Goal: Find specific fact: Find specific fact

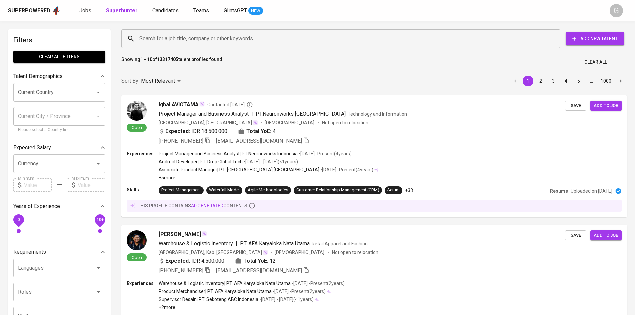
click at [191, 36] on input "Search for a job title, company or other keywords" at bounding box center [342, 38] width 409 height 13
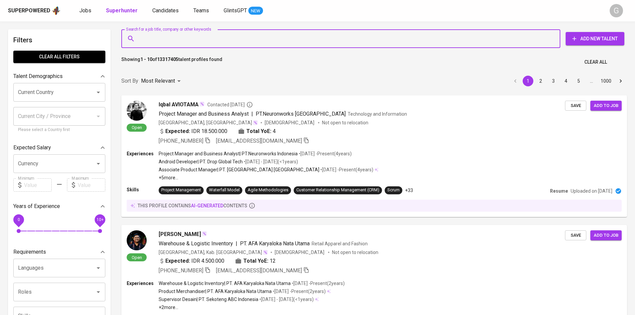
paste input "[EMAIL_ADDRESS][DOMAIN_NAME]"
type input "[EMAIL_ADDRESS][DOMAIN_NAME]"
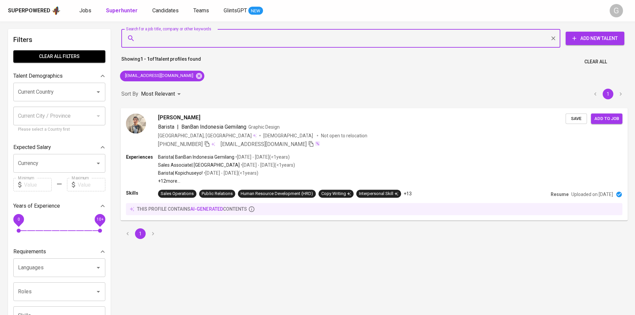
scroll to position [1, 0]
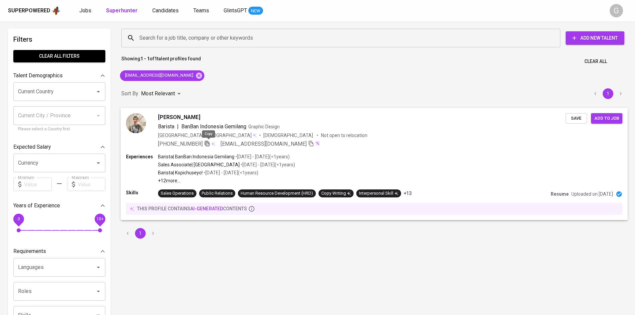
click at [206, 143] on icon "button" at bounding box center [207, 144] width 5 height 6
